Goal: Task Accomplishment & Management: Contribute content

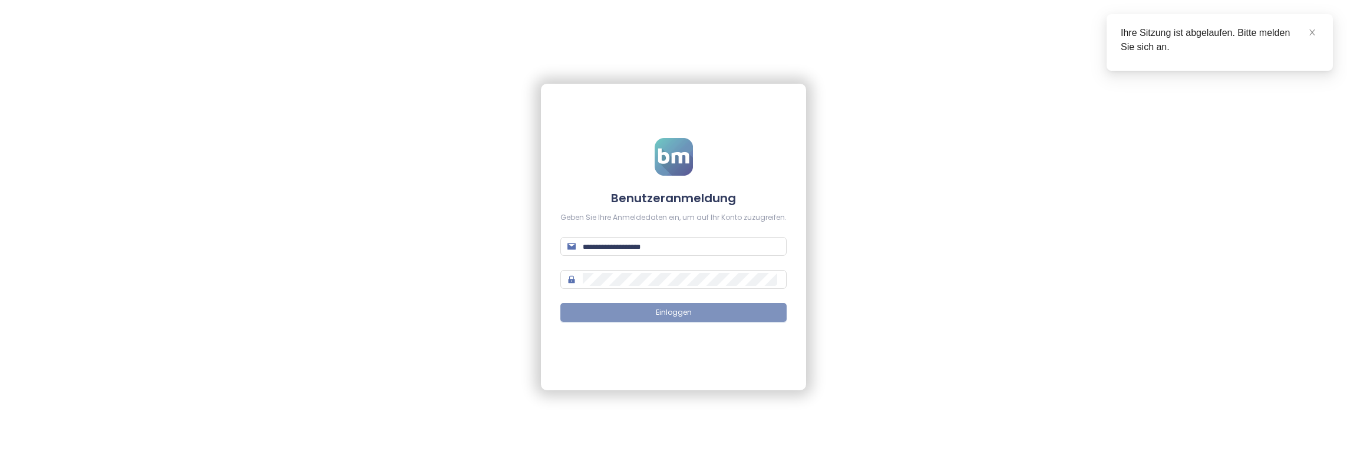
type input "**********"
click at [655, 314] on button "Einloggen" at bounding box center [674, 312] width 226 height 19
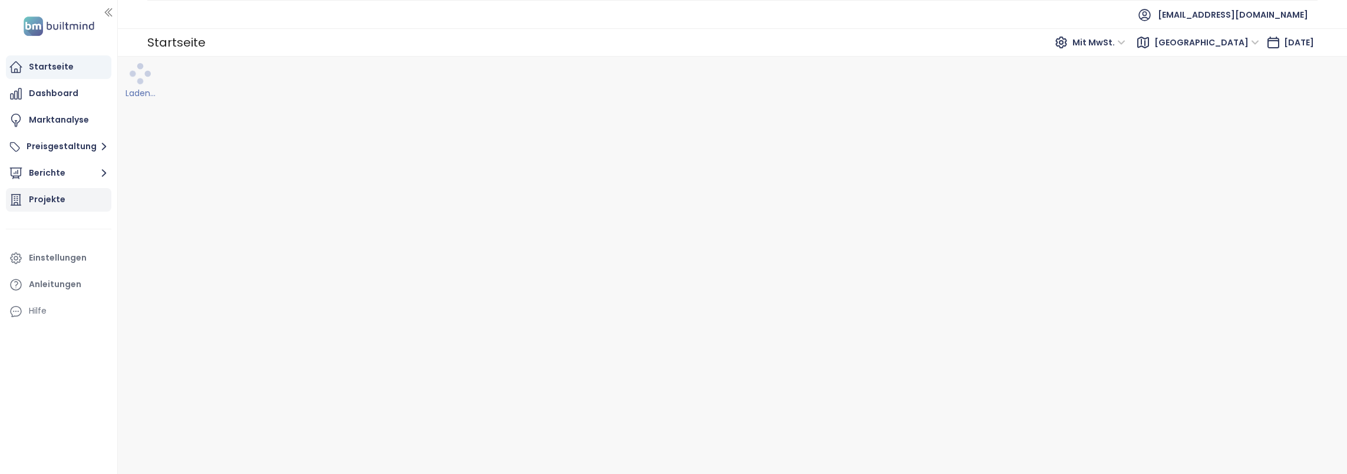
click at [58, 199] on div "Projekte" at bounding box center [47, 199] width 37 height 15
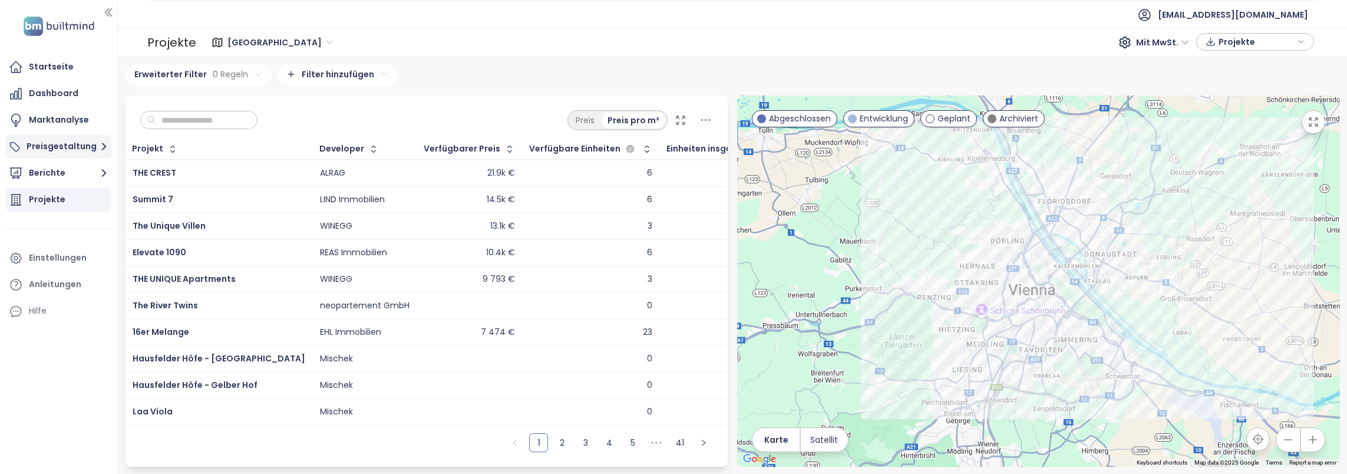
click at [80, 145] on button "Preisgestaltung" at bounding box center [59, 147] width 106 height 24
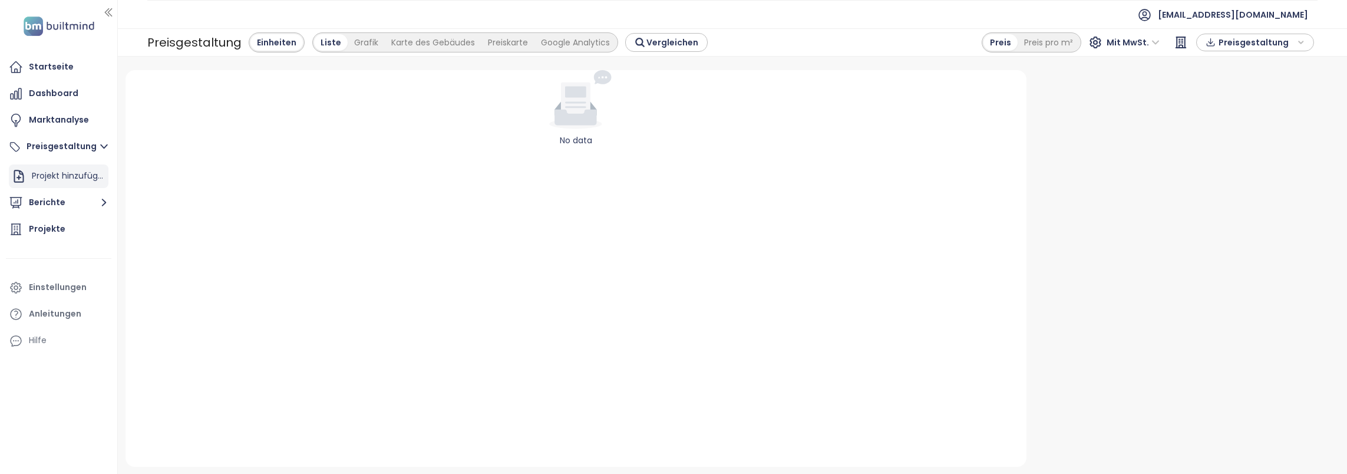
click at [67, 174] on div "Projekt hinzufügen" at bounding box center [69, 176] width 74 height 15
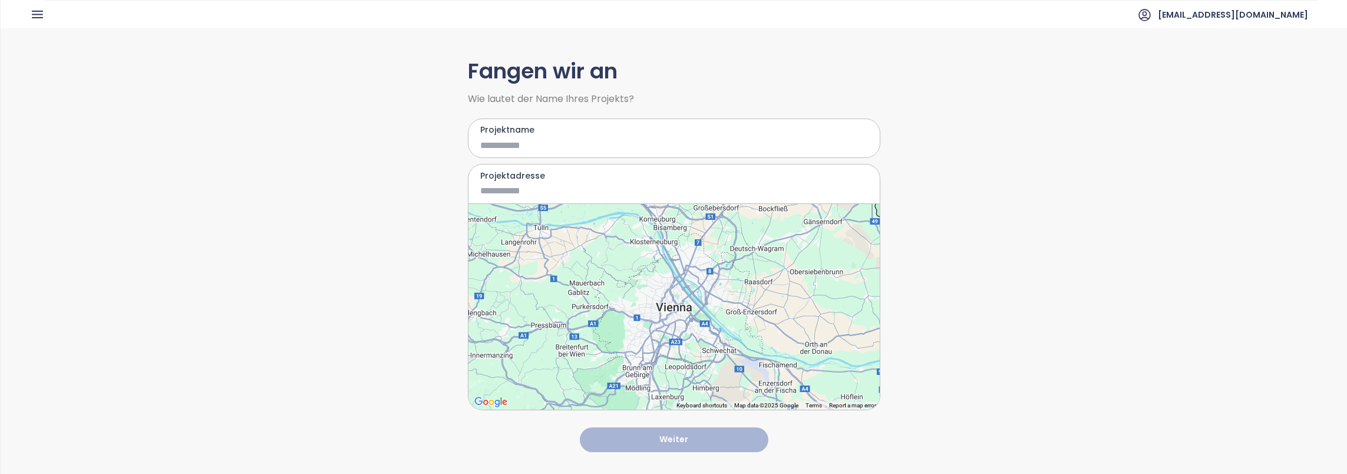
click at [542, 140] on input "Projektname" at bounding box center [665, 145] width 371 height 15
type input "***"
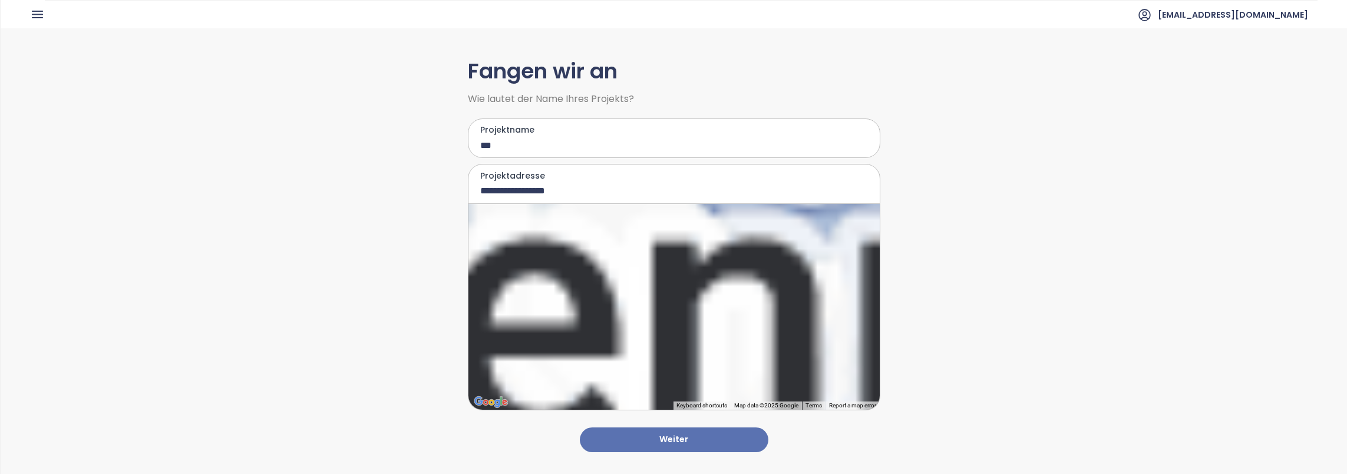
type input "**********"
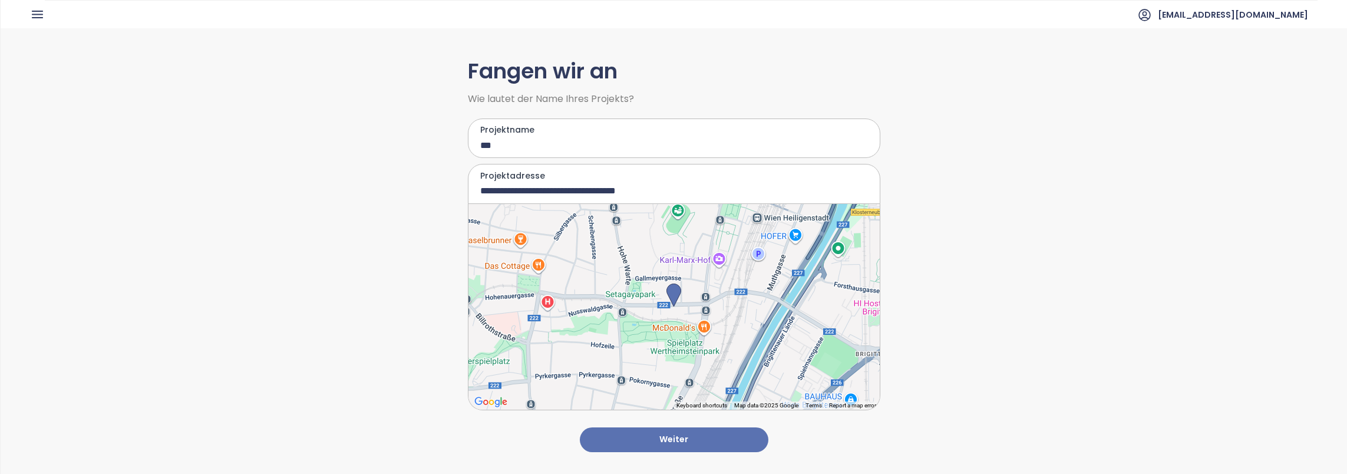
click at [667, 430] on button "Weiter" at bounding box center [674, 439] width 189 height 25
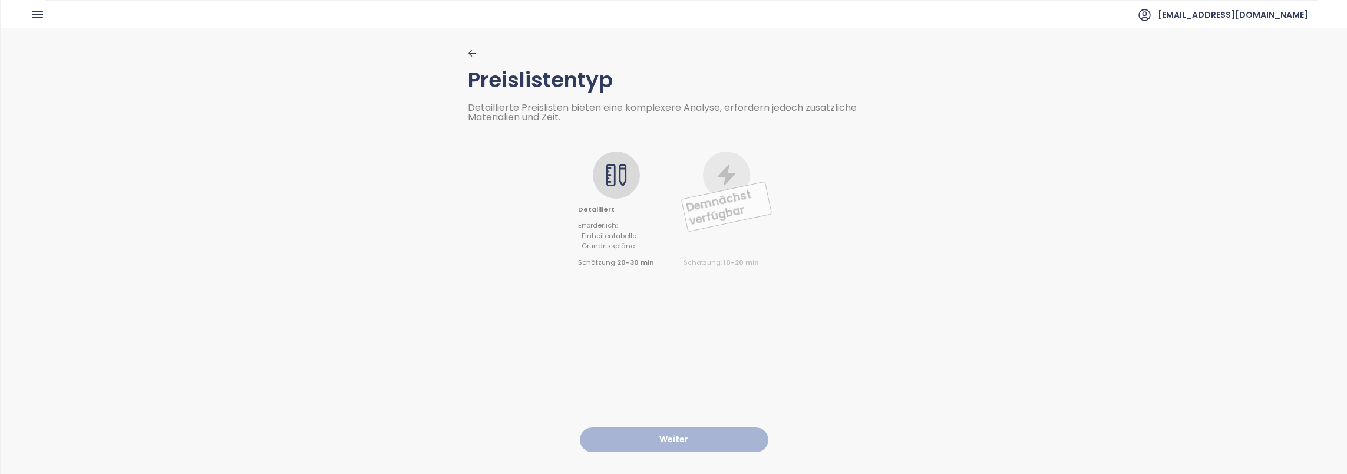
click at [607, 162] on div at bounding box center [616, 174] width 47 height 47
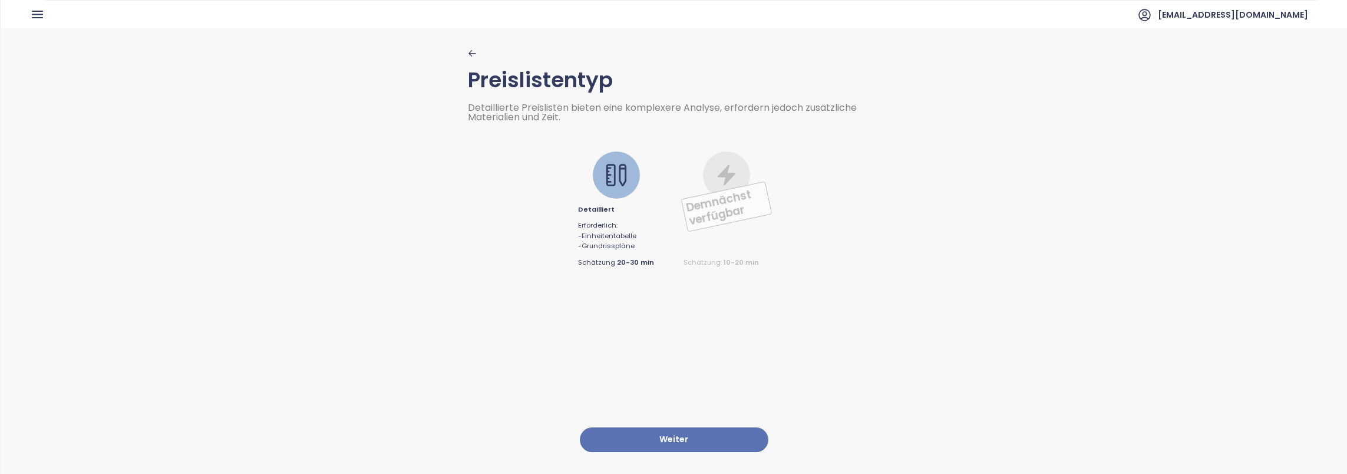
click at [665, 427] on button "Weiter" at bounding box center [674, 439] width 189 height 25
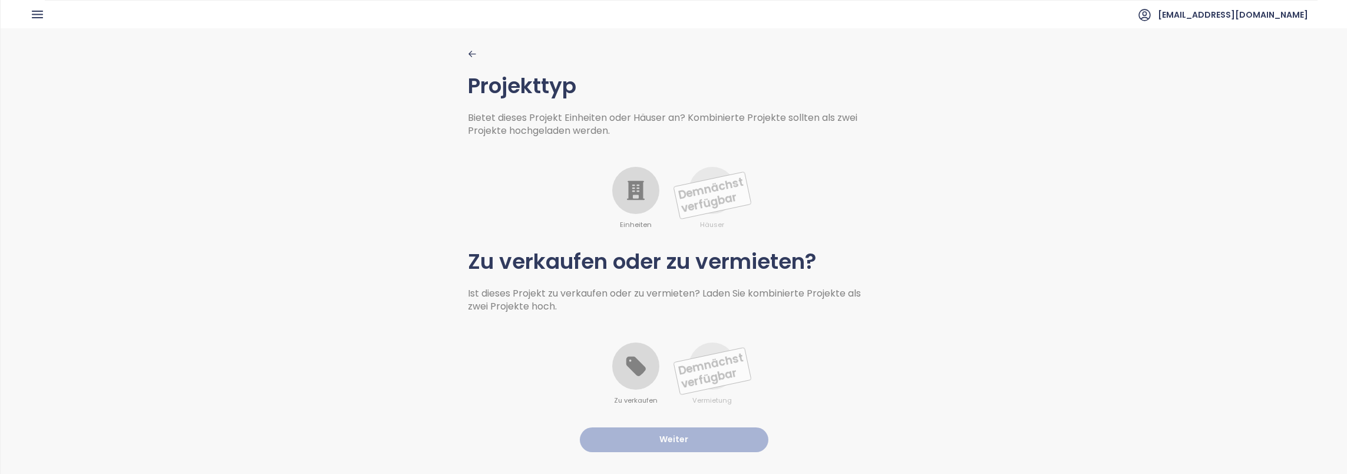
click at [630, 196] on icon at bounding box center [636, 191] width 24 height 24
click at [627, 368] on icon at bounding box center [635, 366] width 19 height 19
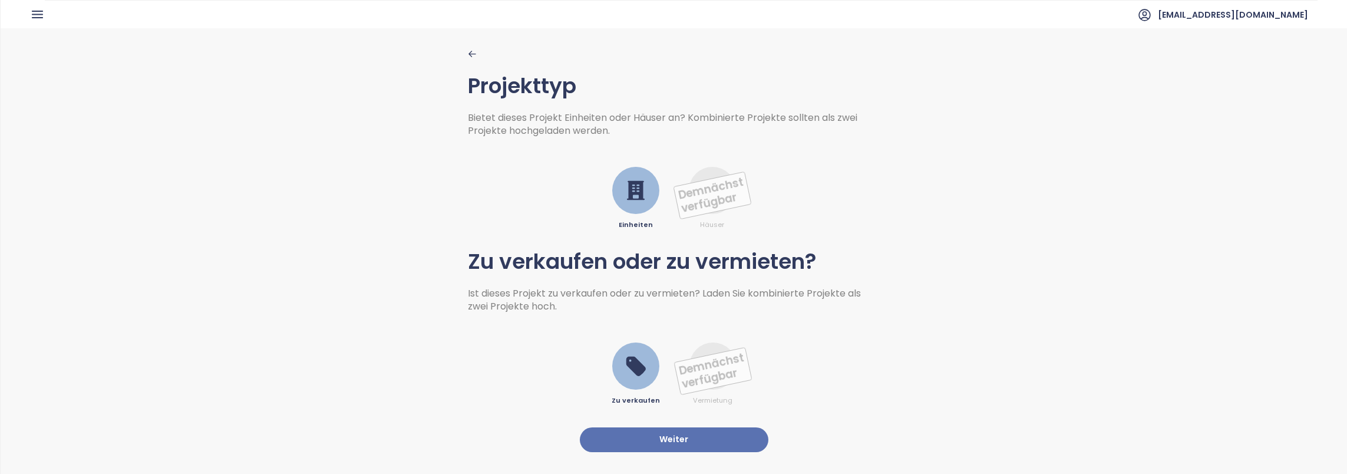
click at [657, 430] on button "Weiter" at bounding box center [674, 439] width 189 height 25
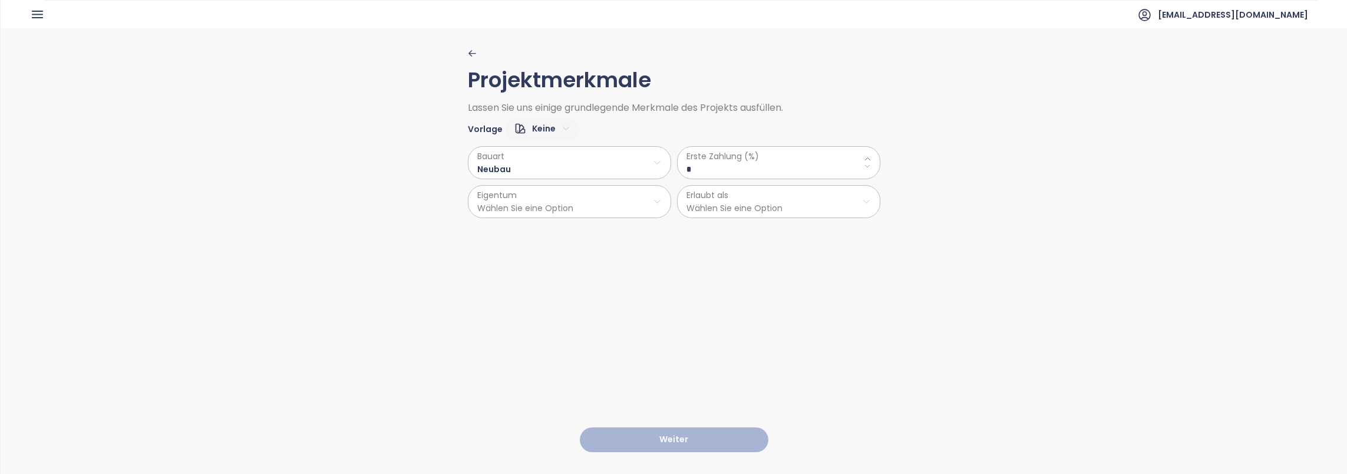
drag, startPoint x: 720, startPoint y: 169, endPoint x: 663, endPoint y: 163, distance: 57.5
click at [663, 163] on div "Bauart Neubau Eigentum Wählen Sie eine Option Erste Zahlung (%) * Erlaubt als W…" at bounding box center [674, 179] width 413 height 78
type \(\%\) "*"
click at [687, 204] on html "Startseite Dashboard Marktanalyse Preisgestaltung Berichte Projekte Einstellung…" at bounding box center [673, 237] width 1347 height 474
click at [717, 227] on span "Wohngebäude" at bounding box center [774, 230] width 196 height 17
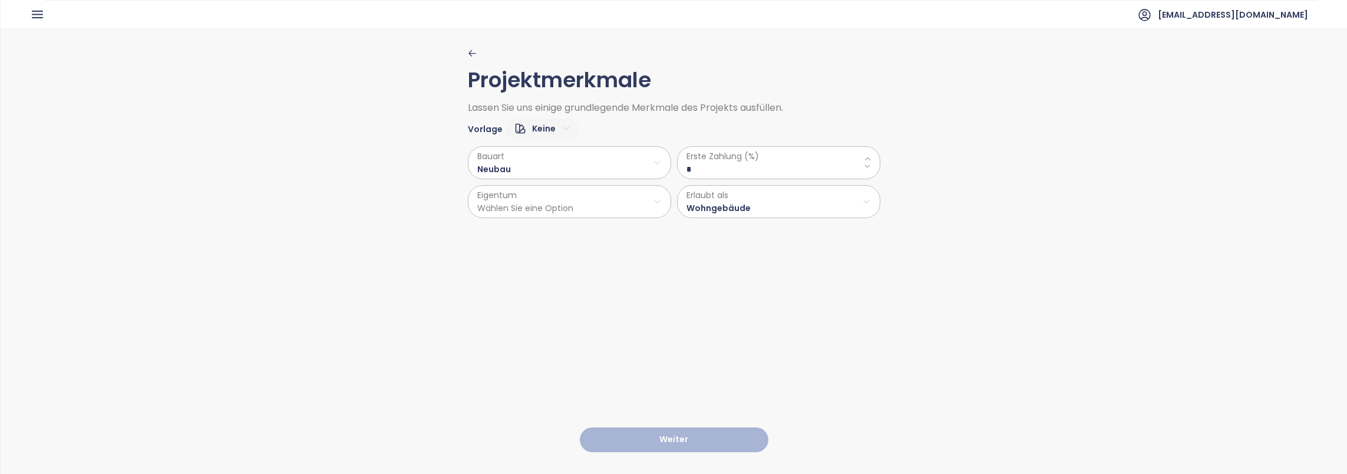
click at [630, 205] on html "Startseite Dashboard Marktanalyse Preisgestaltung Berichte Projekte Einstellung…" at bounding box center [673, 237] width 1347 height 474
click at [598, 229] on span "Privat" at bounding box center [565, 230] width 196 height 17
click at [683, 427] on button "Weiter" at bounding box center [674, 439] width 189 height 25
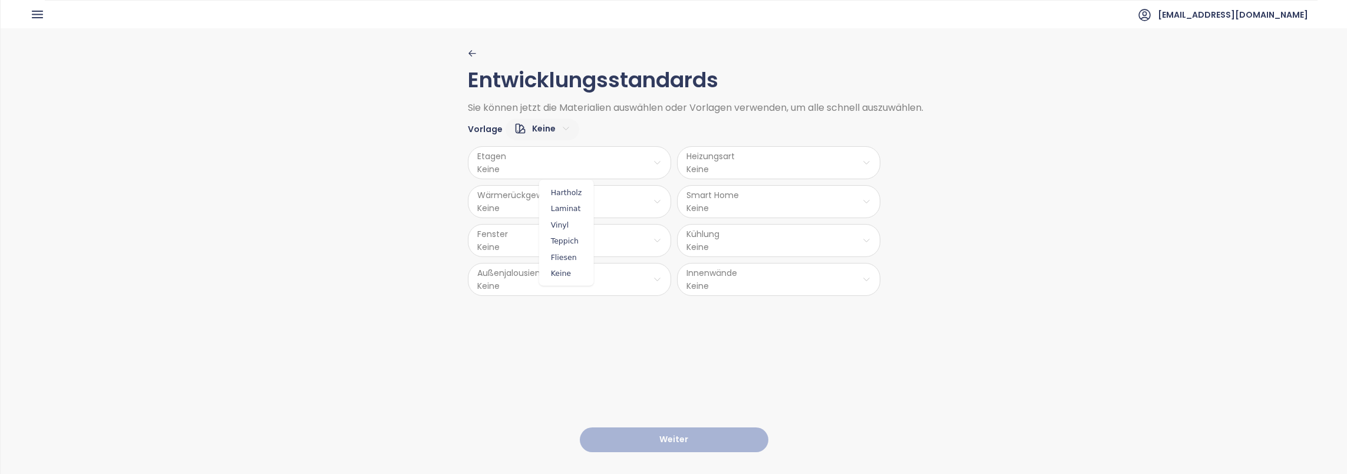
click at [529, 163] on html "Startseite Dashboard Marktanalyse Preisgestaltung Berichte Projekte Einstellung…" at bounding box center [673, 237] width 1347 height 474
click at [568, 190] on span "Hartholz" at bounding box center [566, 192] width 49 height 17
click at [571, 198] on html "Startseite Dashboard Marktanalyse Preisgestaltung Berichte Projekte Einstellung…" at bounding box center [673, 237] width 1347 height 474
click at [566, 245] on span "Nein" at bounding box center [587, 247] width 79 height 17
click at [541, 243] on html "Startseite Dashboard Marktanalyse Preisgestaltung Berichte Projekte Einstellung…" at bounding box center [673, 237] width 1347 height 474
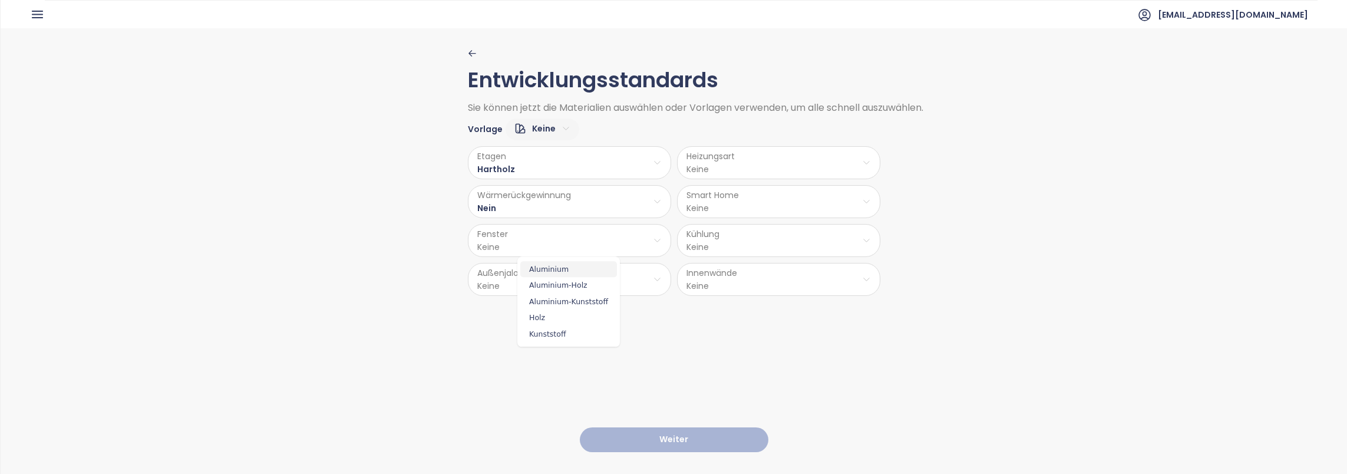
click at [555, 270] on span "Aluminium" at bounding box center [568, 269] width 97 height 17
click at [555, 283] on html "Startseite Dashboard Marktanalyse Preisgestaltung Berichte Projekte Einstellung…" at bounding box center [673, 237] width 1347 height 474
click at [559, 304] on span "Ja" at bounding box center [574, 307] width 79 height 17
click at [752, 291] on html "Startseite Dashboard Marktanalyse Preisgestaltung Berichte Projekte Einstellung…" at bounding box center [673, 237] width 1347 height 474
click at [771, 343] on span "Trockenbau" at bounding box center [776, 340] width 60 height 17
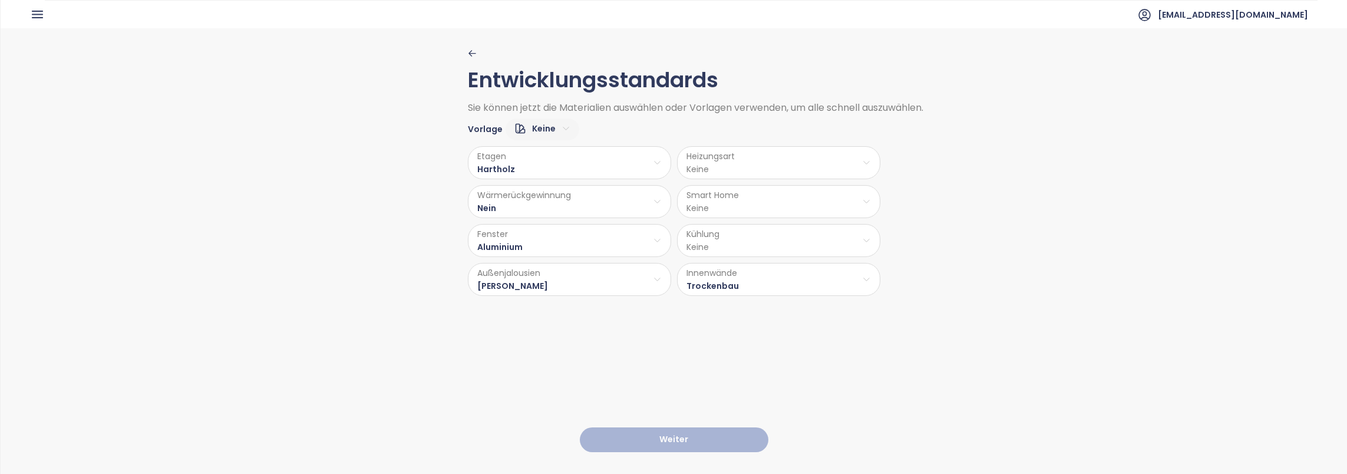
click at [744, 248] on html "Startseite Dashboard Marktanalyse Preisgestaltung Berichte Projekte Einstellung…" at bounding box center [673, 237] width 1347 height 474
click at [752, 312] on span "Teilweise Klimaanlage" at bounding box center [779, 317] width 113 height 17
click at [746, 210] on html "Startseite Dashboard Marktanalyse Preisgestaltung Berichte Projekte Einstellung…" at bounding box center [673, 237] width 1347 height 474
click at [776, 236] on span "Ja" at bounding box center [796, 231] width 79 height 17
click at [757, 156] on html "Startseite Dashboard Marktanalyse Preisgestaltung Berichte Projekte Einstellung…" at bounding box center [673, 237] width 1347 height 474
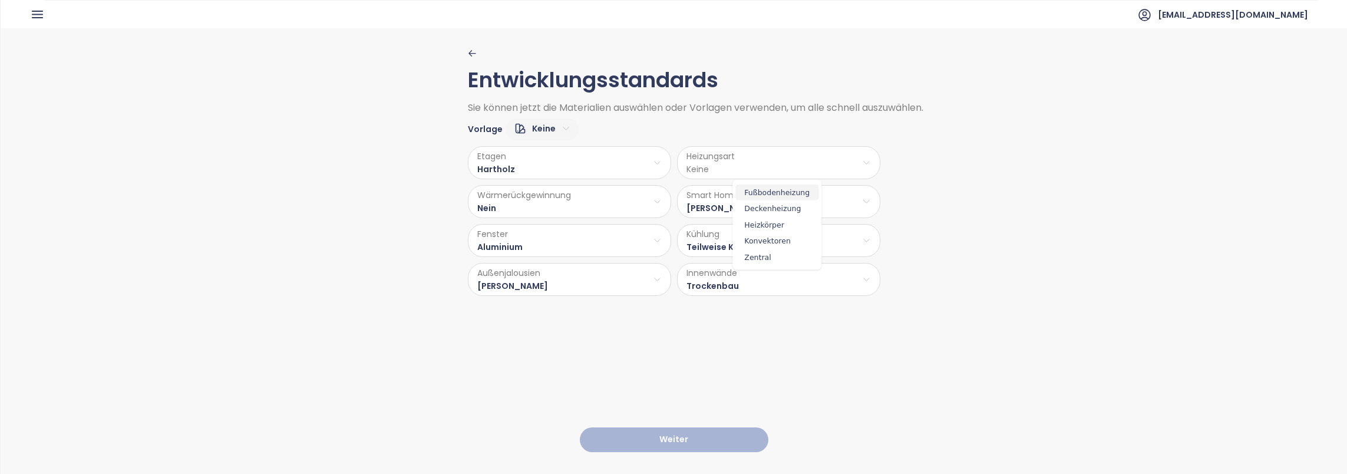
click at [773, 193] on span "Fußbodenheizung" at bounding box center [777, 192] width 83 height 17
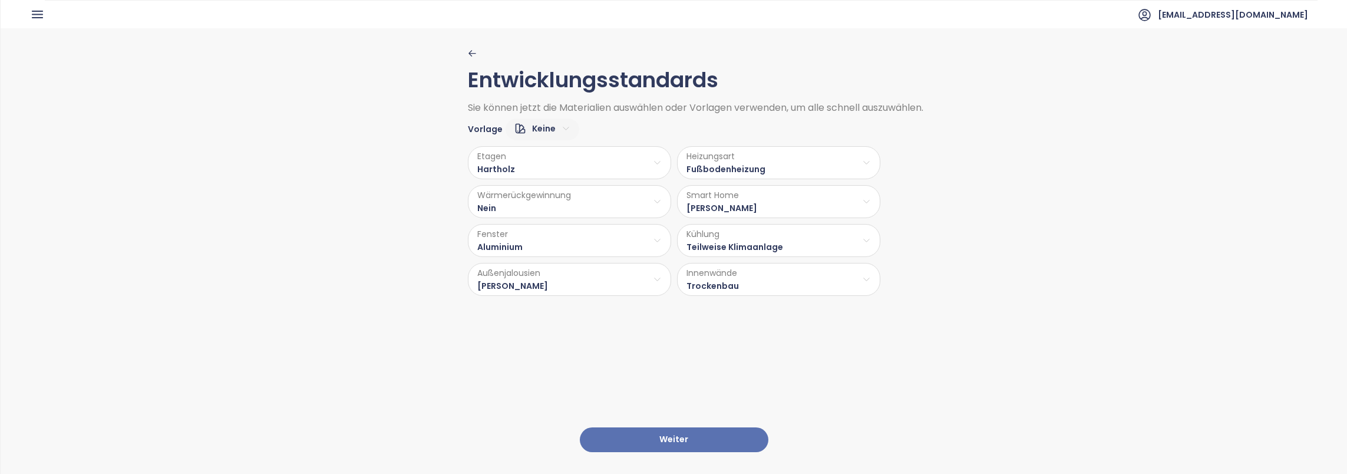
click at [706, 430] on button "Weiter" at bounding box center [674, 439] width 189 height 25
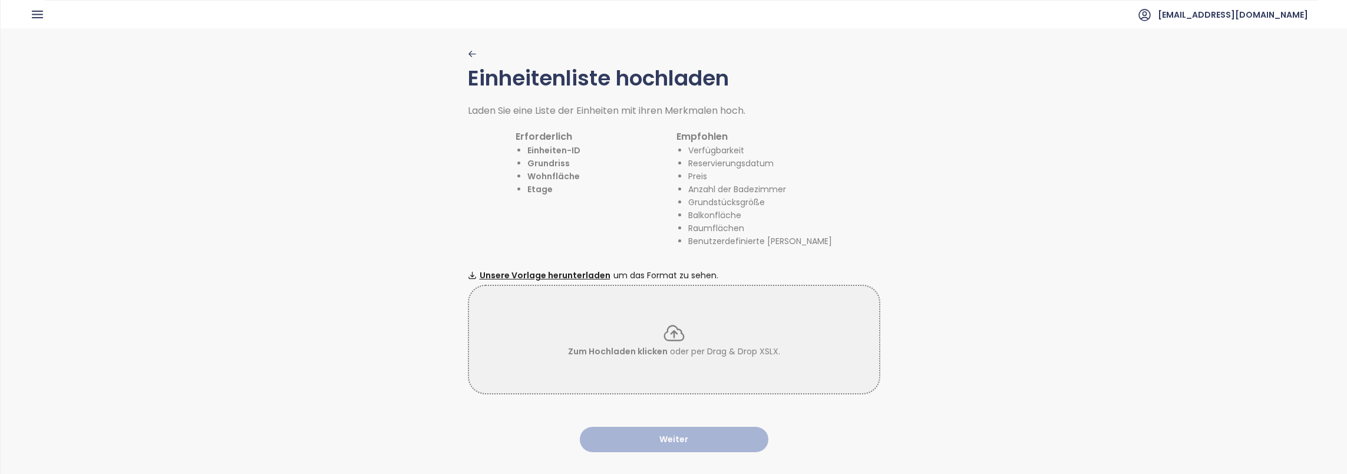
click at [687, 443] on div "Einheitenliste hochladen Laden Sie eine Liste der Einheiten mit ihren Merkmalen…" at bounding box center [674, 250] width 413 height 444
click at [575, 189] on li "Etage" at bounding box center [554, 189] width 53 height 13
click at [548, 162] on div "Ein Stockwerk, auf dem sich eine Einheit befindet. Zulässige Werte: ganze Zahle…" at bounding box center [561, 163] width 400 height 26
click at [559, 125] on div "Erforderlich Einheiten-ID Grundriss Wohnfläche Etage Empfohlen Verfügbarkeit Re…" at bounding box center [674, 182] width 413 height 130
click at [559, 131] on h1 "Erforderlich" at bounding box center [548, 136] width 65 height 15
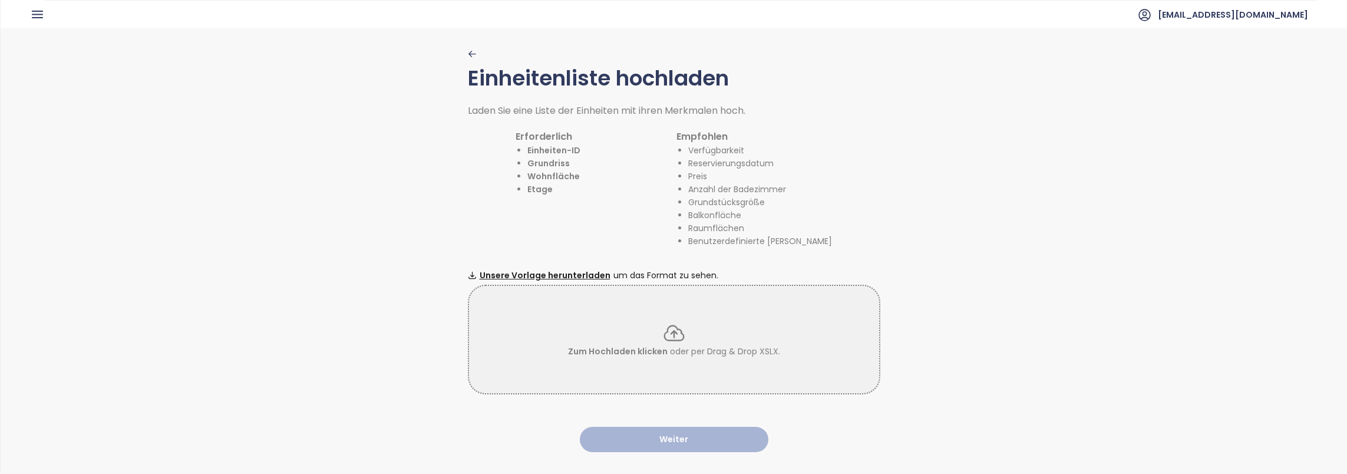
click at [564, 149] on li "Einheiten-ID" at bounding box center [554, 150] width 53 height 13
click at [547, 139] on h1 "Erforderlich" at bounding box center [548, 136] width 65 height 15
click at [566, 159] on li "Grundriss" at bounding box center [554, 163] width 53 height 13
click at [604, 226] on div "Erforderlich Einheiten-ID Grundriss Wohnfläche Etage Empfohlen Verfügbarkeit Re…" at bounding box center [674, 182] width 413 height 130
click at [775, 190] on li "Anzahl der Badezimmer" at bounding box center [760, 189] width 144 height 13
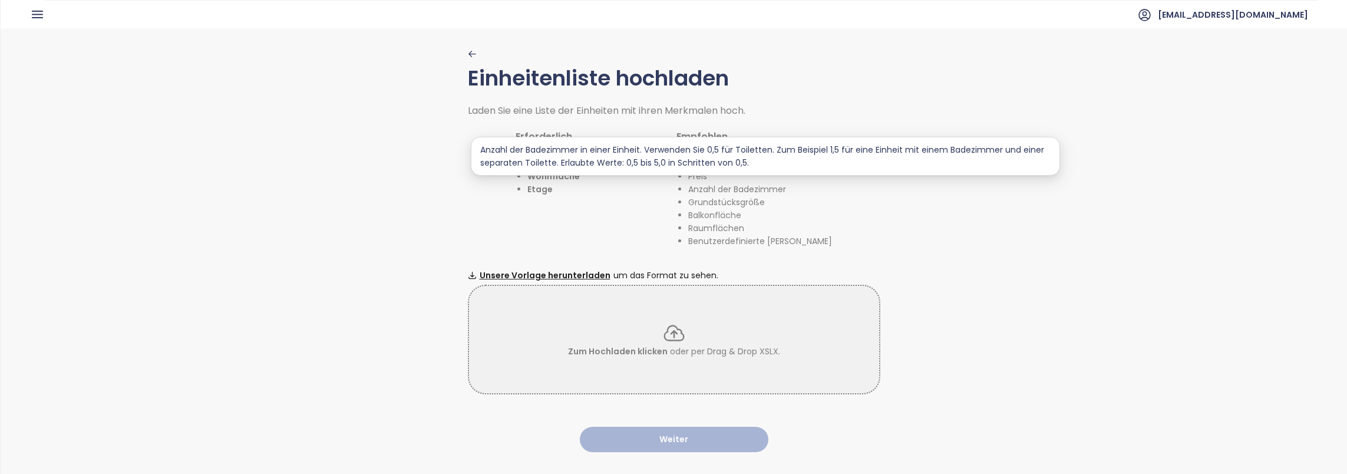
drag, startPoint x: 876, startPoint y: 240, endPoint x: 889, endPoint y: 245, distance: 13.2
click at [878, 240] on div "Einheitenliste hochladen Laden Sie eine Liste der Einheiten mit ihren Merkmalen…" at bounding box center [674, 250] width 1347 height 444
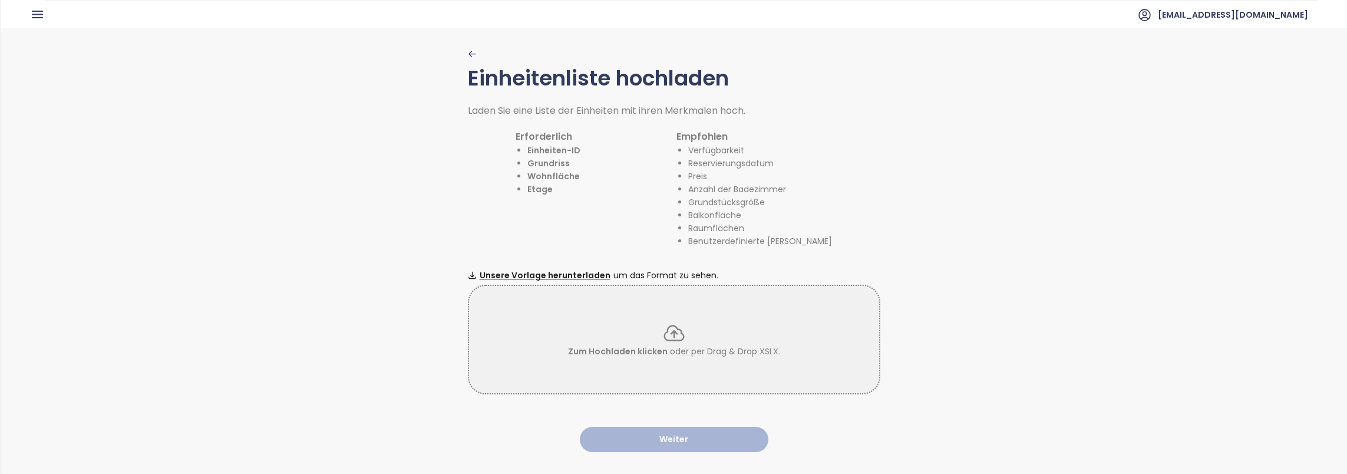
click at [468, 52] on icon "button" at bounding box center [472, 54] width 9 height 9
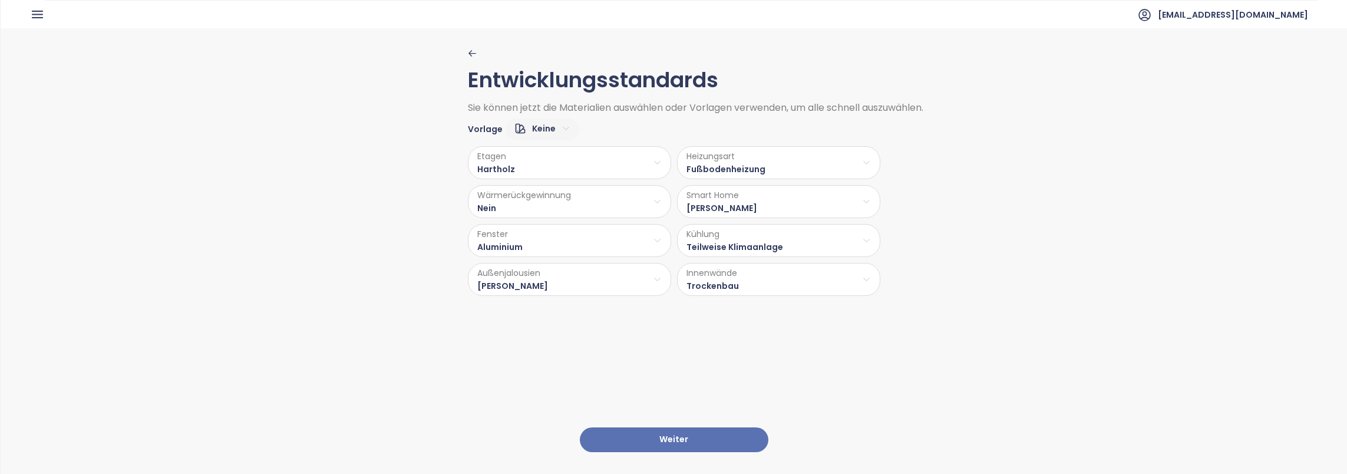
click at [667, 433] on button "Weiter" at bounding box center [674, 439] width 189 height 25
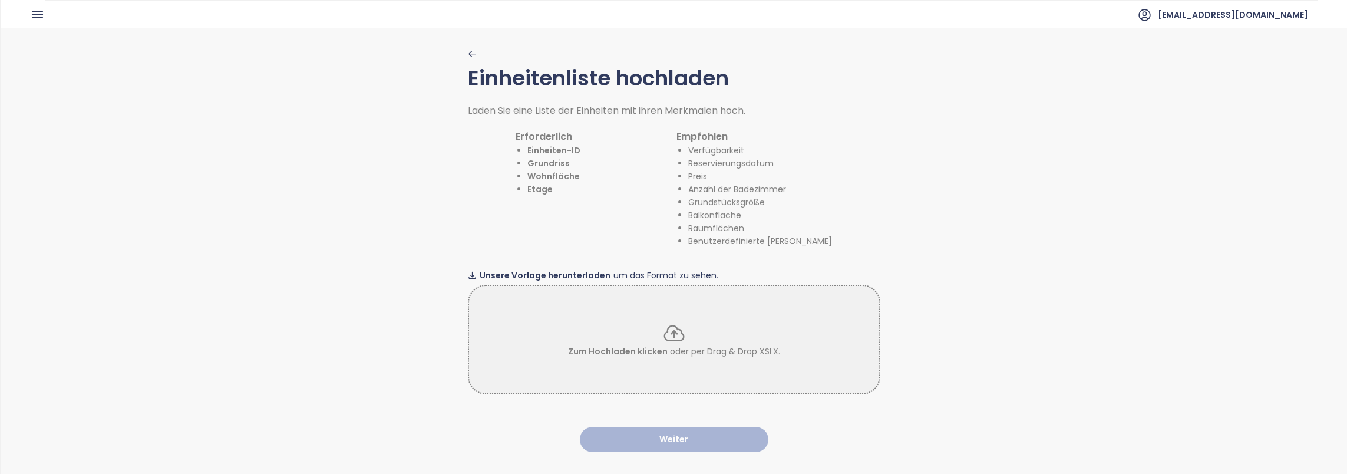
click at [538, 272] on span "Unsere Vorlage herunterladen" at bounding box center [545, 275] width 131 height 13
click at [38, 18] on icon "button" at bounding box center [37, 14] width 10 height 6
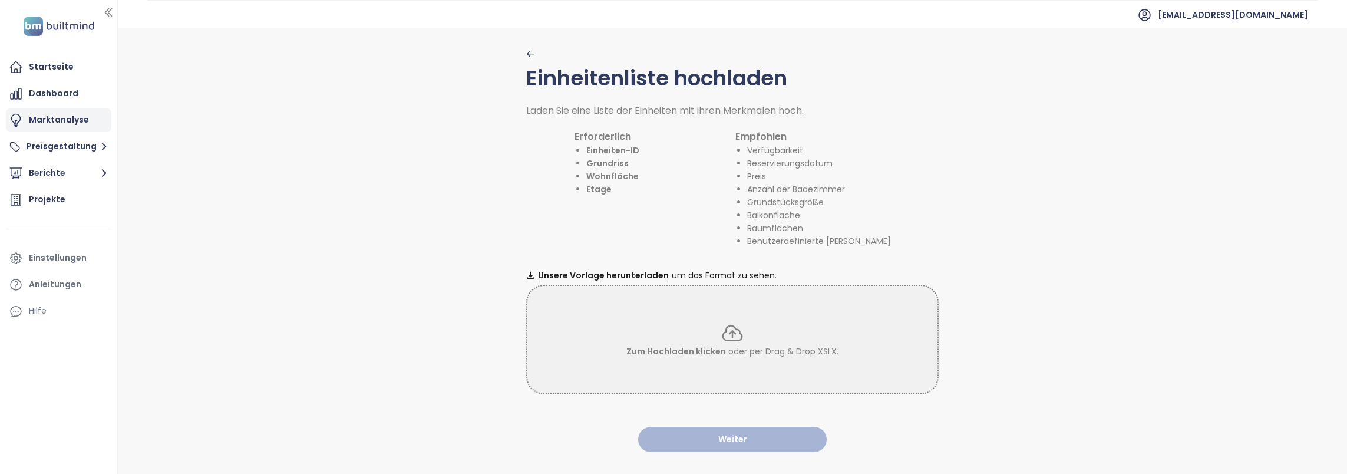
click at [52, 123] on div "Marktanalyse" at bounding box center [59, 120] width 60 height 15
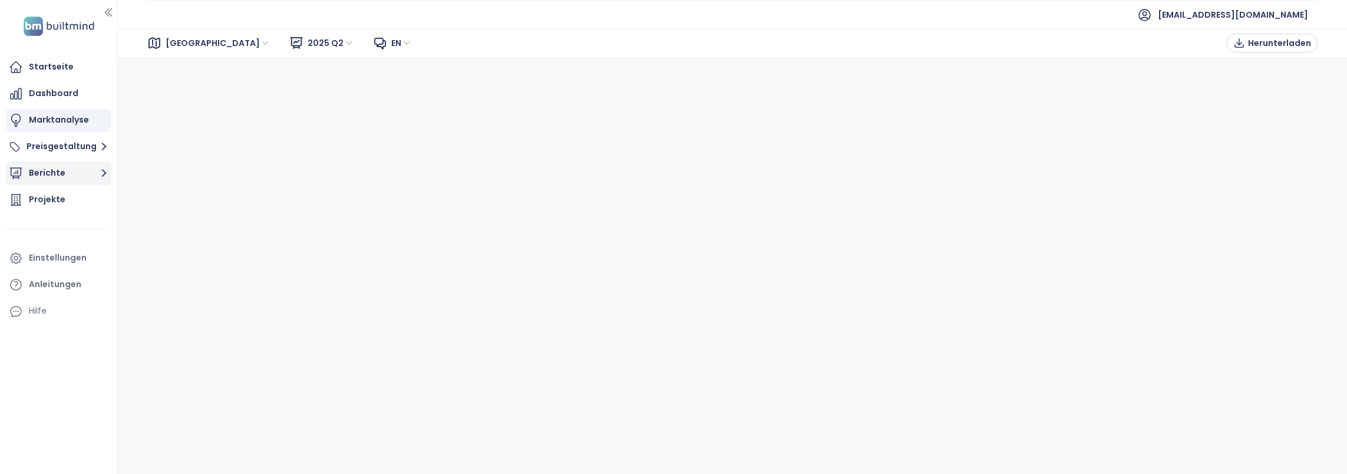
click at [103, 173] on icon "button" at bounding box center [104, 173] width 15 height 15
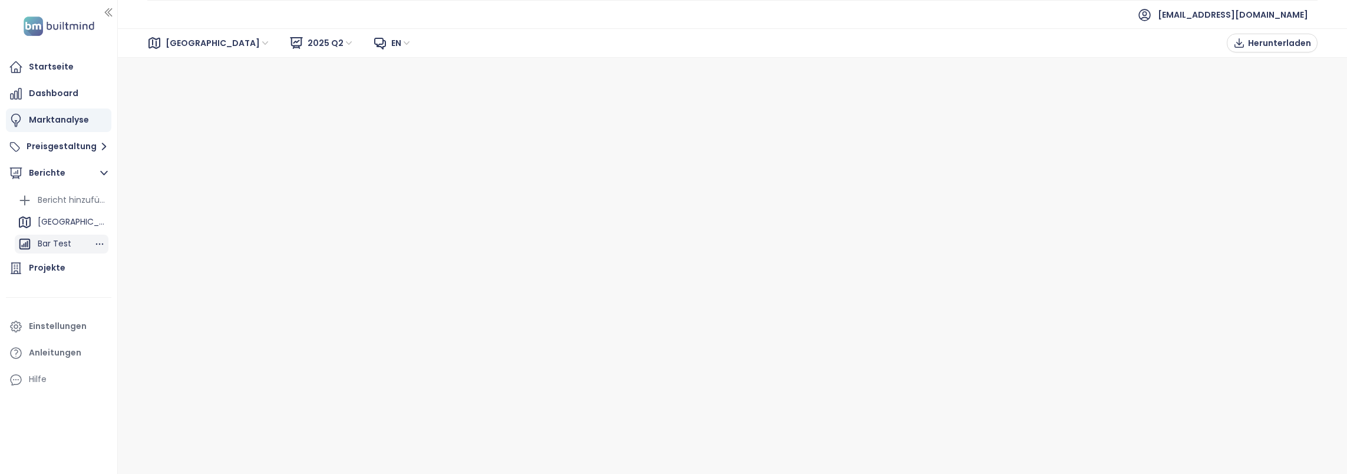
click at [55, 243] on div "Bar Test" at bounding box center [55, 243] width 34 height 15
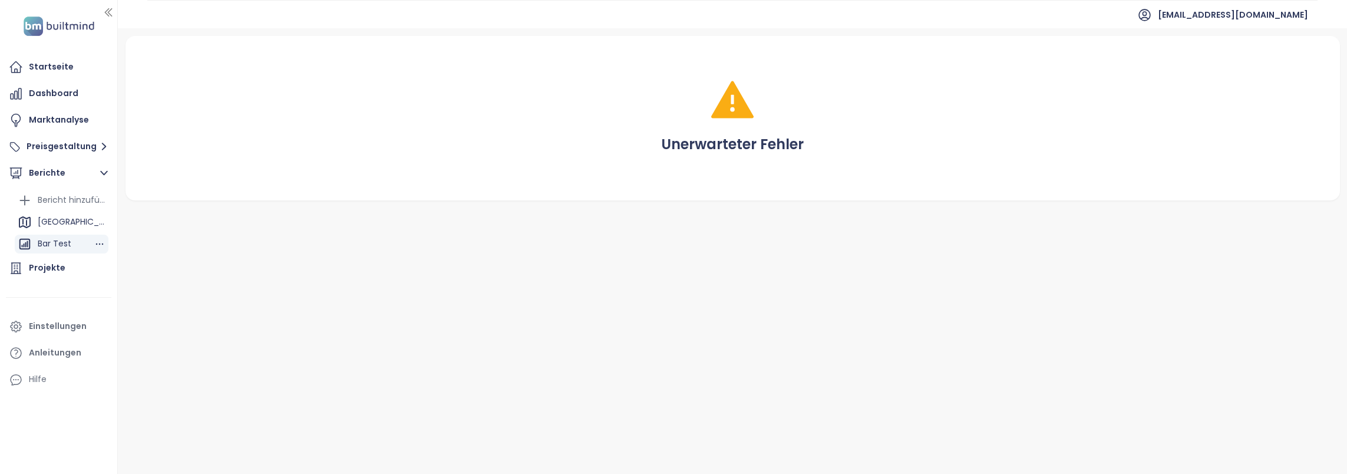
click at [52, 242] on div "Bar Test" at bounding box center [55, 243] width 34 height 15
click at [54, 242] on div "Bar Test" at bounding box center [55, 243] width 34 height 15
click at [105, 245] on icon "button" at bounding box center [100, 244] width 12 height 12
click at [88, 199] on button "Bearbeiten" at bounding box center [92, 201] width 68 height 18
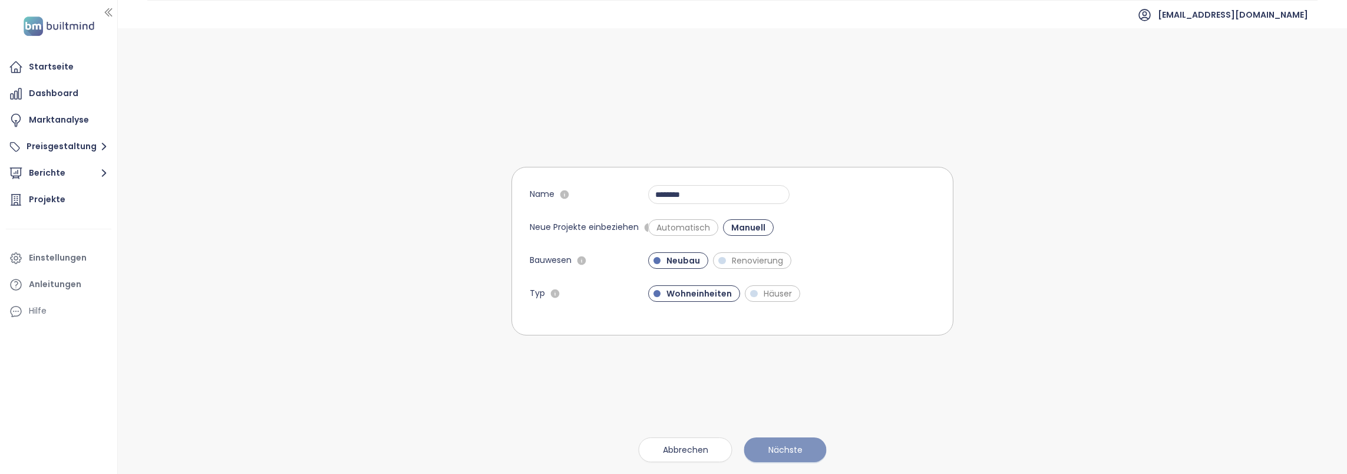
click at [786, 448] on span "Nächste" at bounding box center [786, 449] width 34 height 13
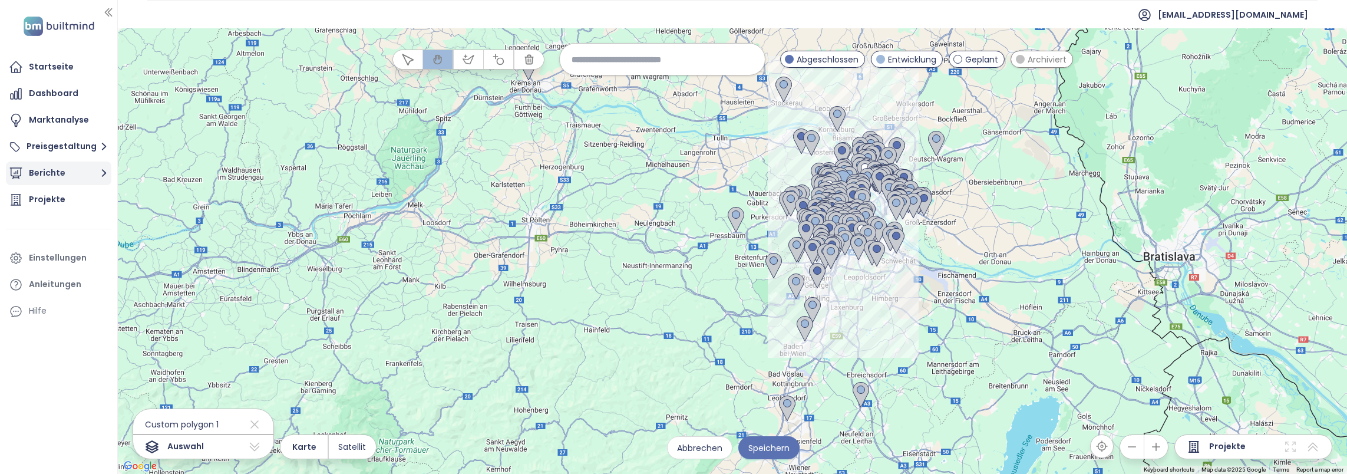
click at [82, 171] on button "Berichte" at bounding box center [59, 174] width 106 height 24
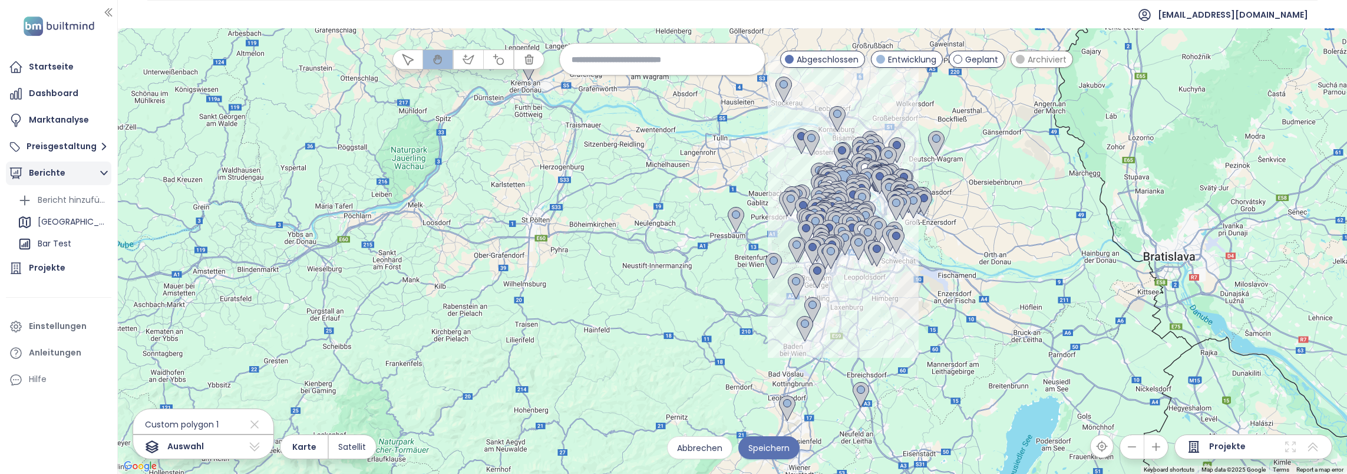
click at [97, 173] on button "Berichte" at bounding box center [59, 174] width 106 height 24
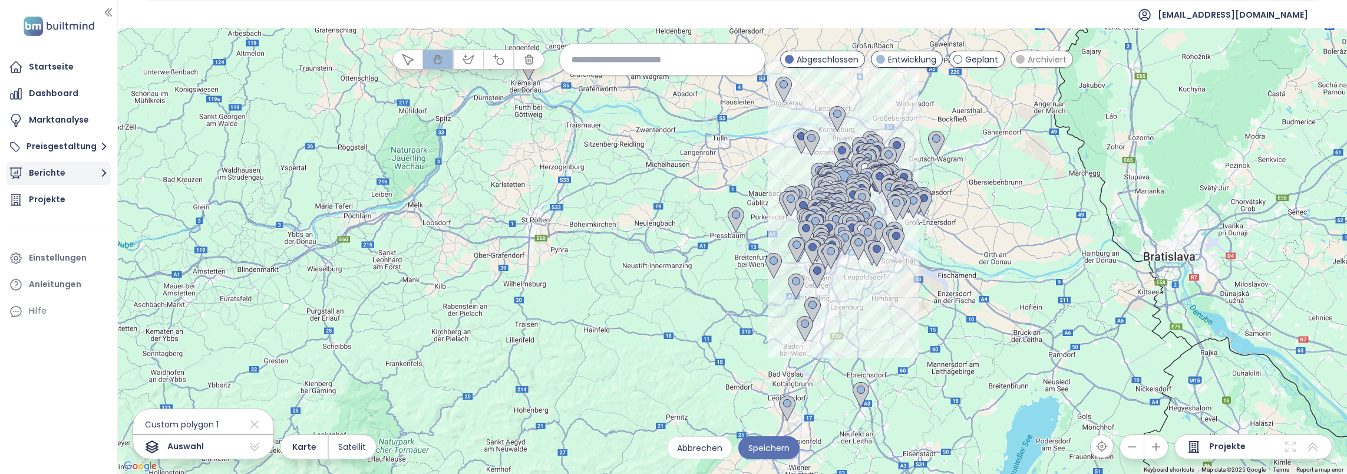
click at [98, 172] on icon "button" at bounding box center [104, 173] width 15 height 15
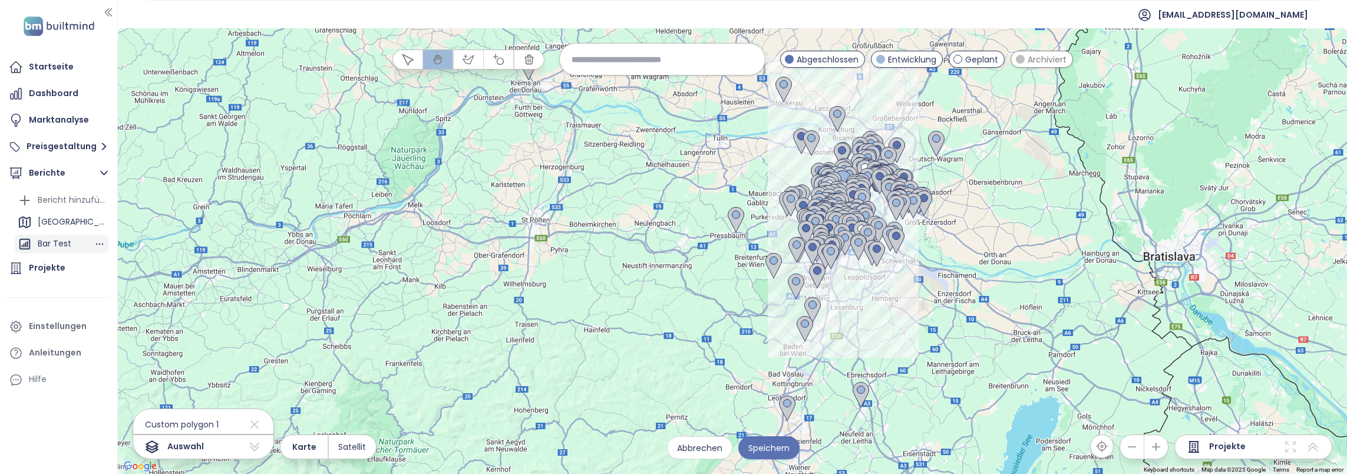
click at [62, 243] on div "Bar Test" at bounding box center [55, 243] width 34 height 15
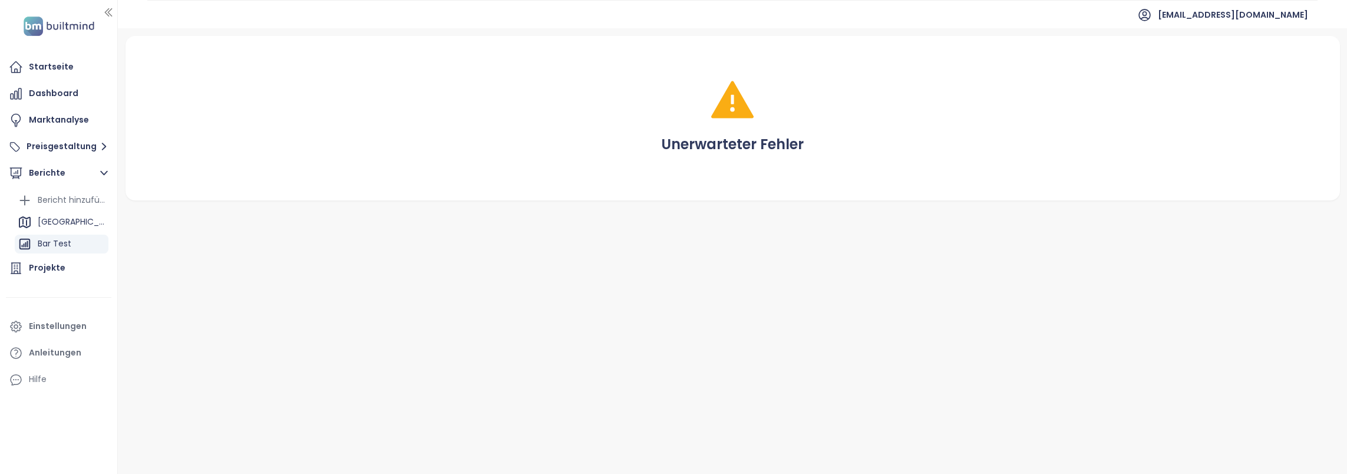
click at [651, 96] on div at bounding box center [733, 99] width 1149 height 42
drag, startPoint x: 610, startPoint y: 71, endPoint x: 716, endPoint y: 215, distance: 178.8
click at [716, 215] on div "Unerwarteter Fehler" at bounding box center [733, 251] width 1230 height 446
drag, startPoint x: 716, startPoint y: 215, endPoint x: 686, endPoint y: 88, distance: 130.1
click at [686, 88] on div at bounding box center [733, 99] width 1149 height 42
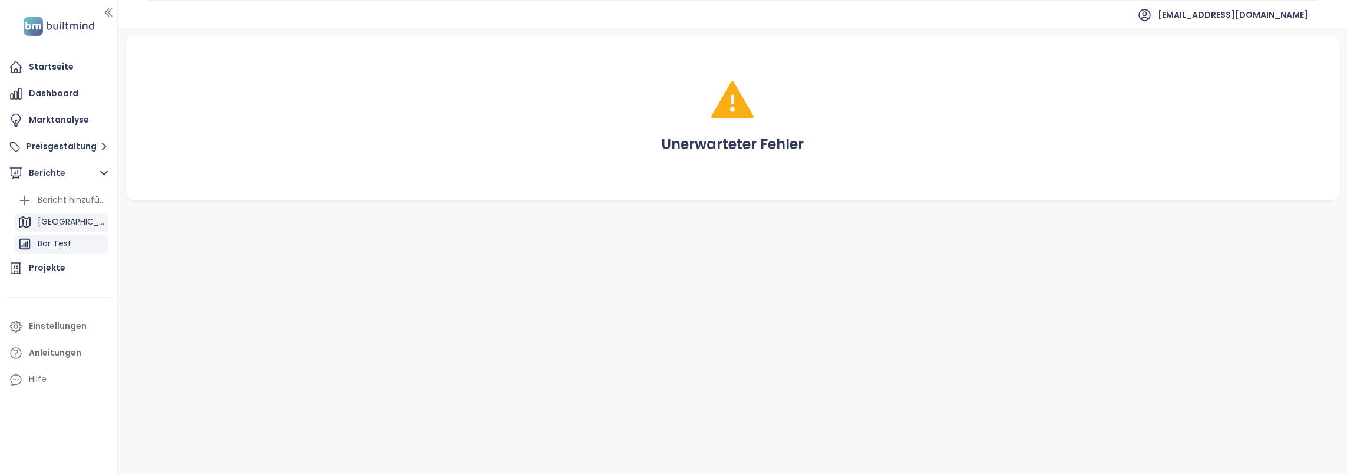
click at [57, 224] on div "Vienna" at bounding box center [72, 222] width 68 height 15
click at [57, 242] on div "Bar Test" at bounding box center [55, 243] width 34 height 15
click at [101, 240] on icon "button" at bounding box center [100, 244] width 12 height 12
click at [95, 197] on button "Bearbeiten" at bounding box center [92, 201] width 68 height 18
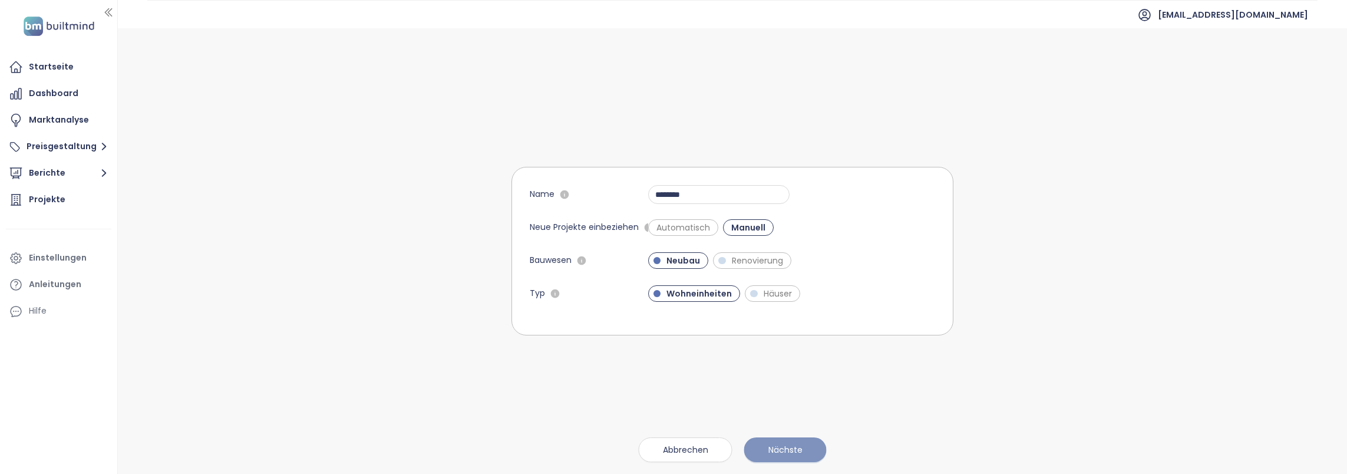
click at [785, 452] on span "Nächste" at bounding box center [786, 449] width 34 height 13
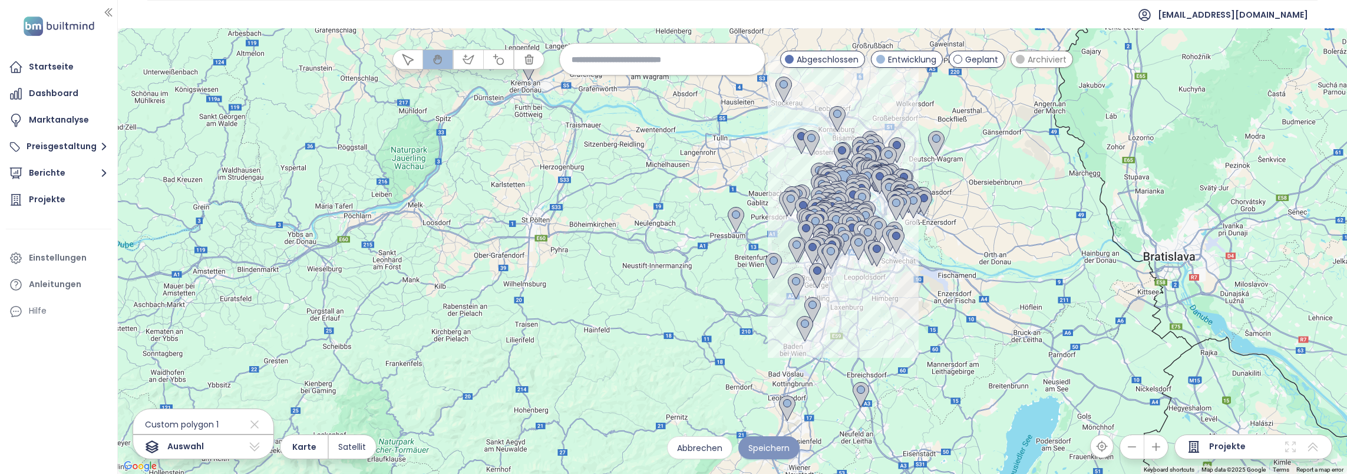
click at [779, 451] on span "Speichern" at bounding box center [769, 447] width 41 height 13
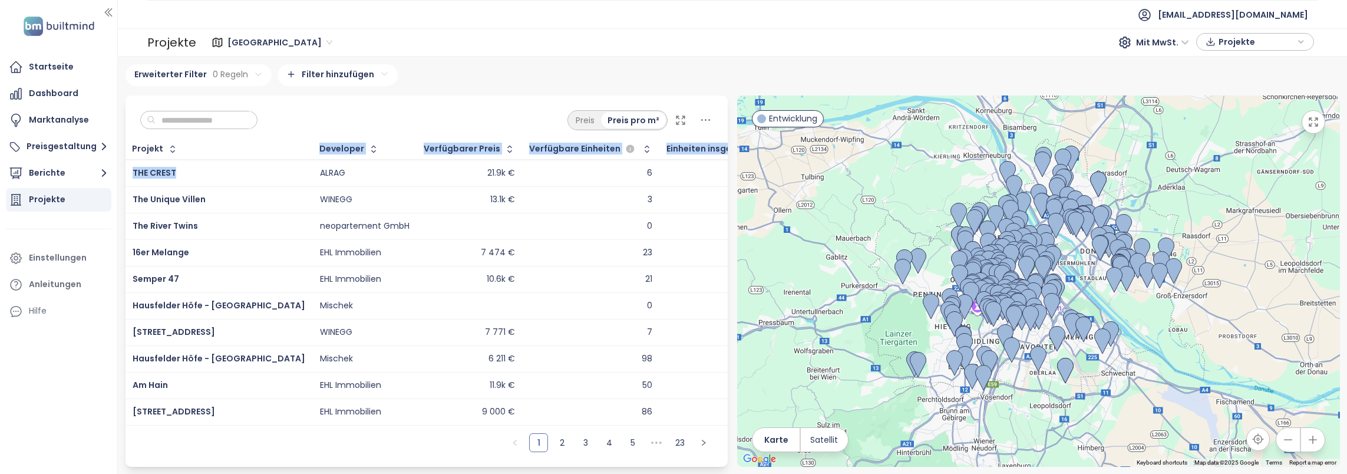
drag, startPoint x: 198, startPoint y: 166, endPoint x: 178, endPoint y: 177, distance: 22.7
click at [178, 177] on table "Projekt Developer Verfügbarer Preis Verfügbare Einheiten Einheiten insgesamt TH…" at bounding box center [451, 282] width 651 height 286
click at [232, 72] on html "Startseite Dashboard Marktanalyse Preisgestaltung Berichte Projekte Einstellung…" at bounding box center [673, 237] width 1347 height 474
click at [251, 74] on html "Startseite Dashboard Marktanalyse Preisgestaltung Berichte Projekte Einstellung…" at bounding box center [673, 237] width 1347 height 474
click at [255, 76] on html "Startseite Dashboard Marktanalyse Preisgestaltung Berichte Projekte Einstellung…" at bounding box center [673, 237] width 1347 height 474
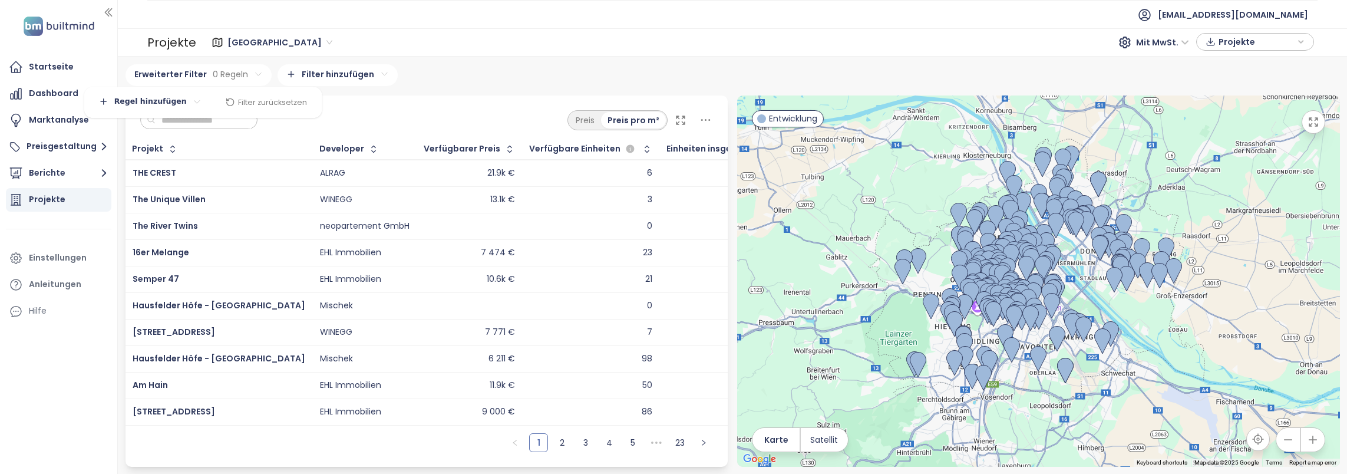
click at [171, 103] on html "Startseite Dashboard Marktanalyse Preisgestaltung Berichte Projekte Einstellung…" at bounding box center [673, 237] width 1347 height 474
click at [162, 131] on span "Regel hinzufügen" at bounding box center [148, 126] width 104 height 17
click at [206, 104] on html "Startseite Dashboard Marktanalyse Preisgestaltung Berichte Projekte Einstellung…" at bounding box center [673, 237] width 1347 height 474
click at [174, 153] on span "Bezirk" at bounding box center [187, 158] width 118 height 17
click at [119, 105] on body "Startseite Dashboard Marktanalyse Preisgestaltung Berichte Projekte Einstellung…" at bounding box center [673, 237] width 1347 height 474
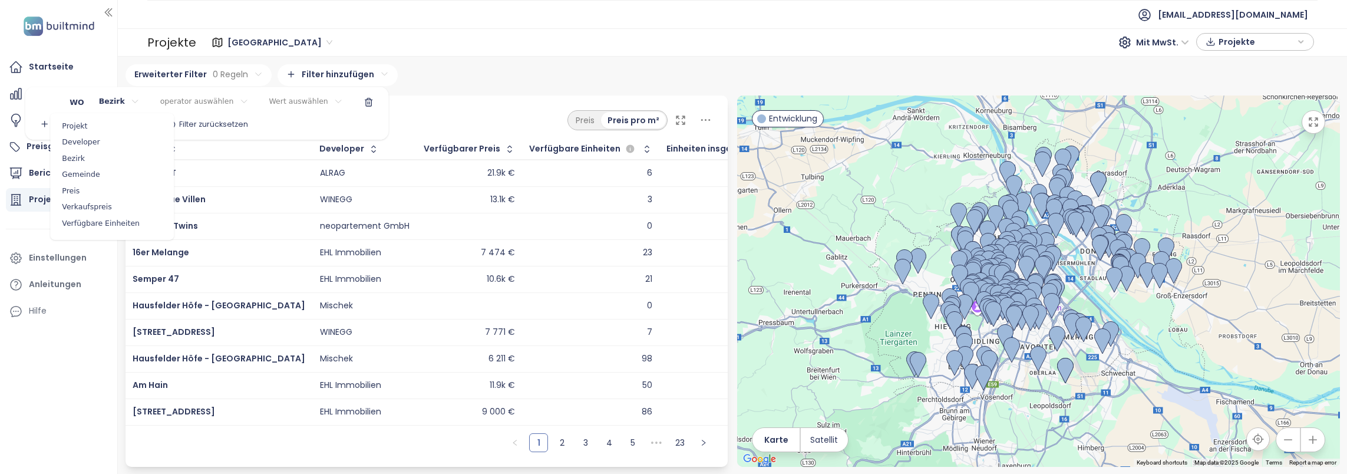
click at [119, 105] on body "Startseite Dashboard Marktanalyse Preisgestaltung Berichte Projekte Einstellung…" at bounding box center [673, 237] width 1347 height 474
click at [314, 121] on div "Regel hinzufügen Filter zurücksetzen" at bounding box center [207, 124] width 352 height 19
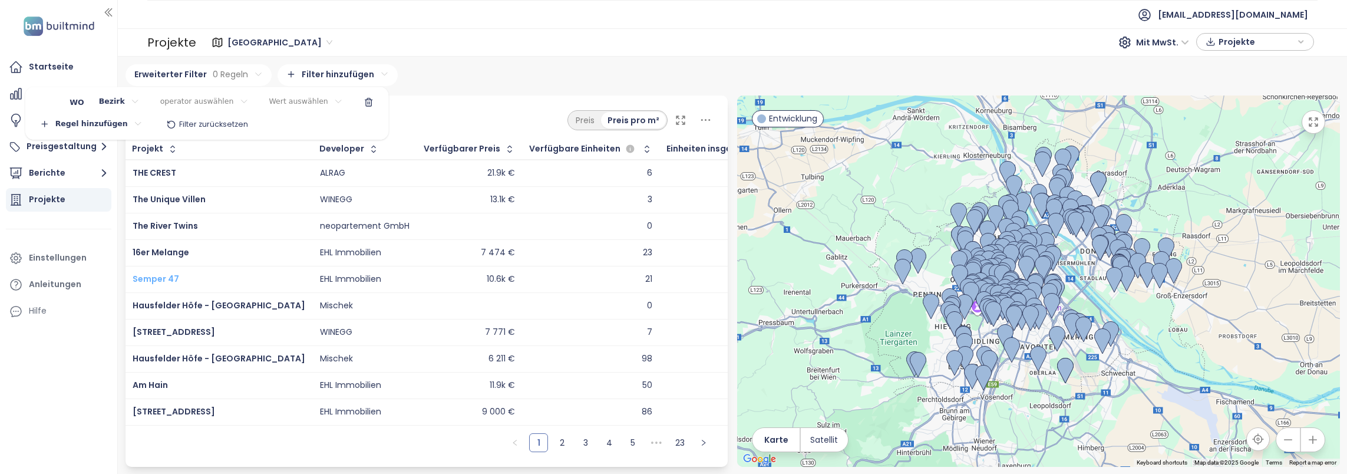
click at [174, 277] on html "Startseite Dashboard Marktanalyse Preisgestaltung Berichte Projekte Einstellung…" at bounding box center [673, 237] width 1347 height 474
click at [159, 277] on span "Semper 47" at bounding box center [156, 279] width 47 height 12
